Goal: Information Seeking & Learning: Check status

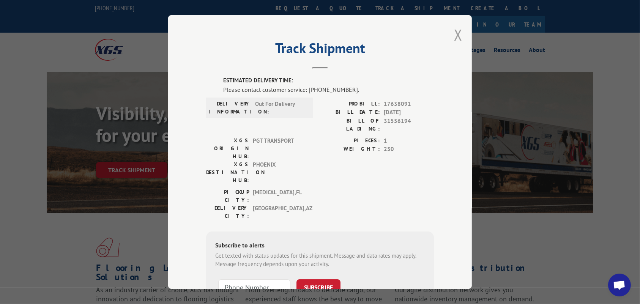
click at [454, 37] on button "Close modal" at bounding box center [458, 35] width 8 height 20
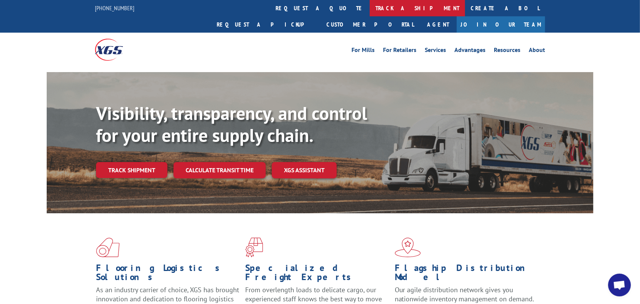
click at [369, 8] on link "track a shipment" at bounding box center [416, 8] width 95 height 16
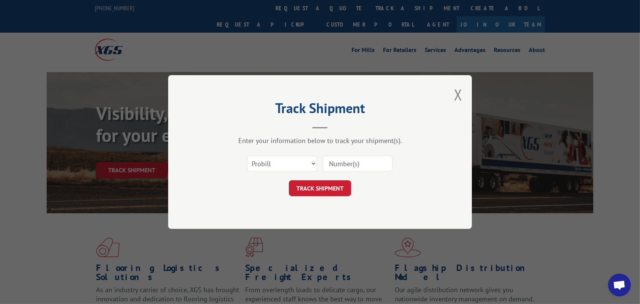
paste input "17638091"
type input "17638091"
click at [315, 192] on button "TRACK SHIPMENT" at bounding box center [320, 188] width 62 height 16
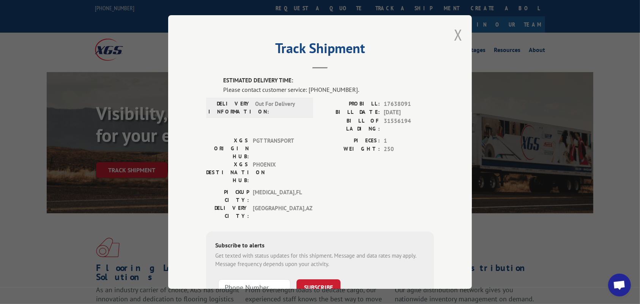
click at [454, 38] on button "Close modal" at bounding box center [458, 35] width 8 height 20
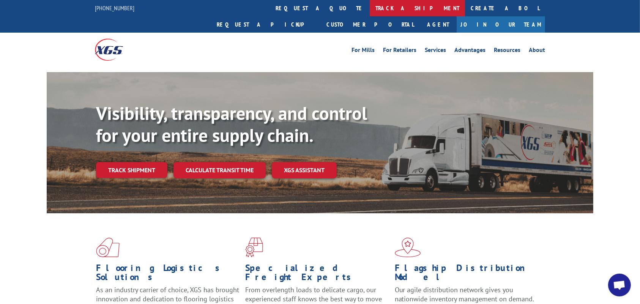
click at [369, 6] on link "track a shipment" at bounding box center [416, 8] width 95 height 16
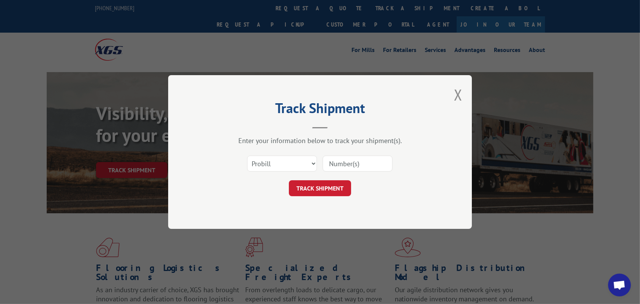
click at [353, 169] on input at bounding box center [357, 164] width 70 height 16
type input "17638091"
click at [339, 190] on button "TRACK SHIPMENT" at bounding box center [320, 188] width 62 height 16
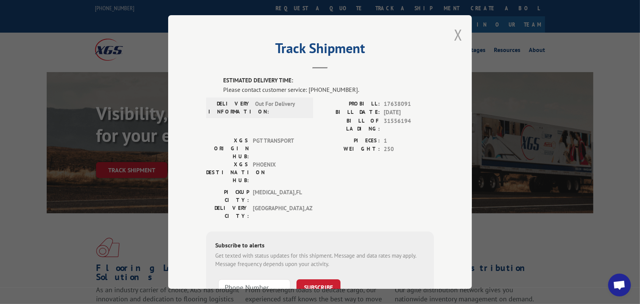
click at [457, 34] on button "Close modal" at bounding box center [458, 35] width 8 height 20
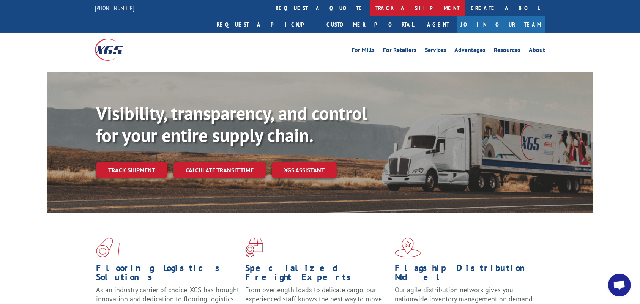
click at [369, 5] on link "track a shipment" at bounding box center [416, 8] width 95 height 16
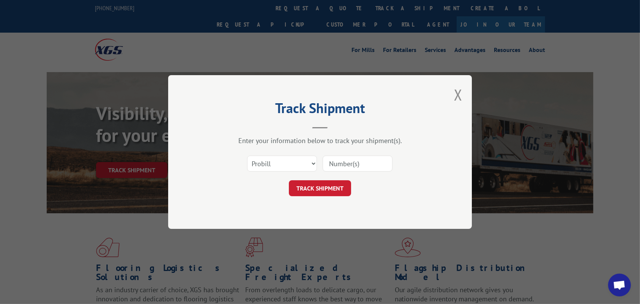
click at [353, 167] on input at bounding box center [357, 164] width 70 height 16
type input "17638091"
click at [338, 182] on button "TRACK SHIPMENT" at bounding box center [320, 188] width 62 height 16
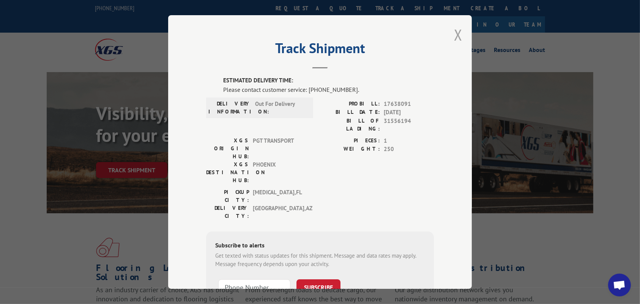
click at [454, 33] on button "Close modal" at bounding box center [458, 35] width 8 height 20
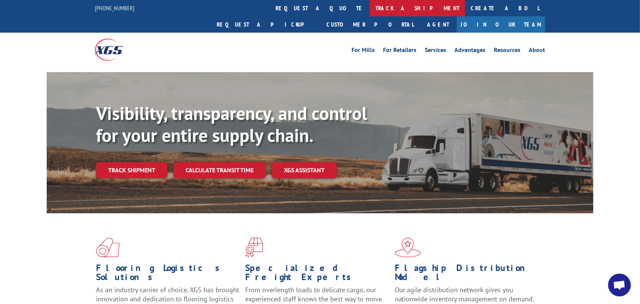
click at [369, 6] on link "track a shipment" at bounding box center [416, 8] width 95 height 16
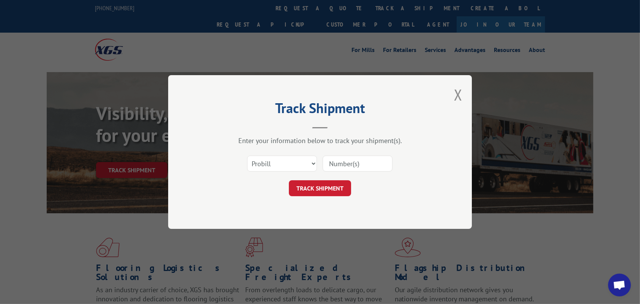
click at [365, 164] on input at bounding box center [357, 164] width 70 height 16
type input "17638091"
click at [331, 190] on button "TRACK SHIPMENT" at bounding box center [320, 188] width 62 height 16
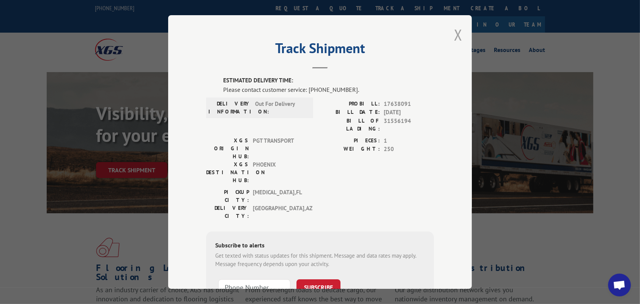
click at [454, 35] on button "Close modal" at bounding box center [458, 35] width 8 height 20
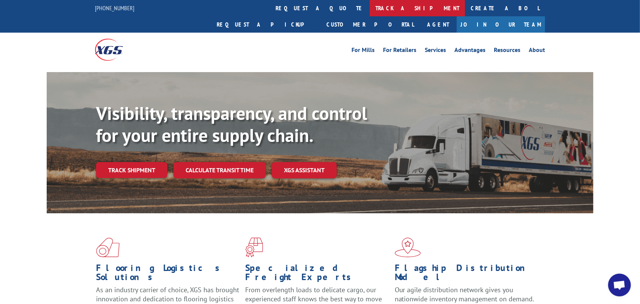
click at [369, 6] on link "track a shipment" at bounding box center [416, 8] width 95 height 16
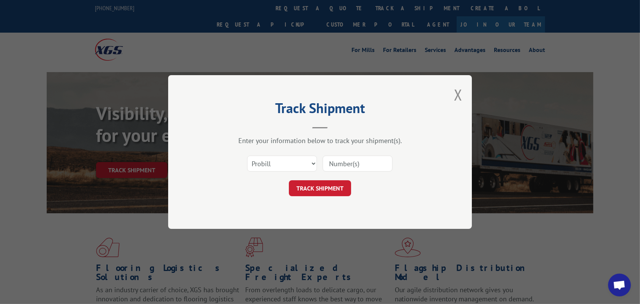
click at [367, 167] on input at bounding box center [357, 164] width 70 height 16
type input "17638091"
click at [336, 186] on button "TRACK SHIPMENT" at bounding box center [320, 188] width 62 height 16
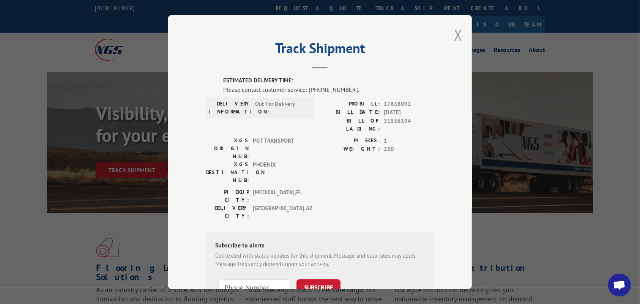
click at [454, 31] on button "Close modal" at bounding box center [458, 35] width 8 height 20
